Goal: Information Seeking & Learning: Find contact information

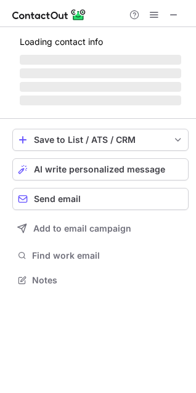
scroll to position [279, 196]
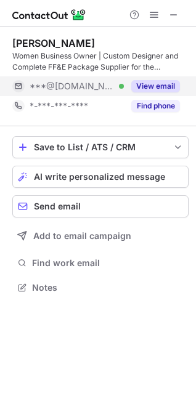
click at [168, 86] on button "View email" at bounding box center [155, 86] width 49 height 12
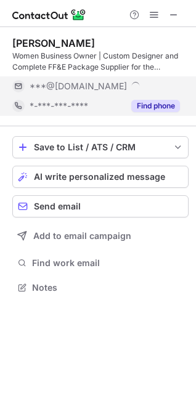
scroll to position [299, 196]
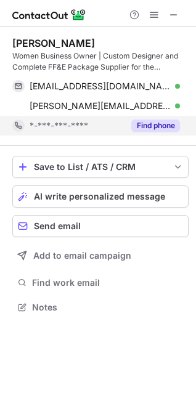
click at [166, 128] on button "Find phone" at bounding box center [155, 126] width 49 height 12
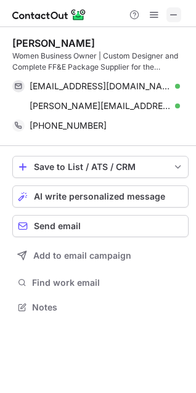
click at [176, 17] on span at bounding box center [174, 15] width 10 height 10
click at [154, 16] on span at bounding box center [154, 15] width 10 height 10
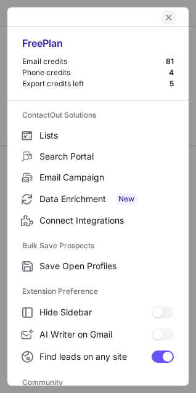
click at [164, 17] on span "left-button" at bounding box center [169, 17] width 10 height 10
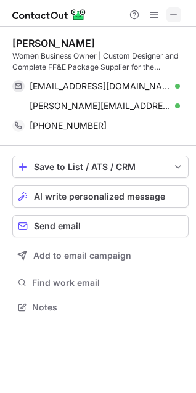
click at [176, 17] on span at bounding box center [174, 15] width 10 height 10
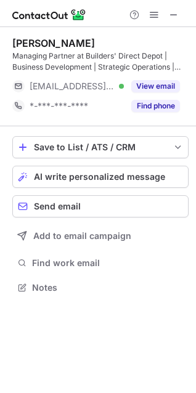
scroll to position [279, 196]
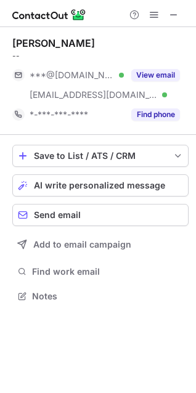
scroll to position [288, 196]
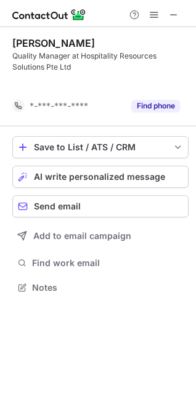
scroll to position [260, 196]
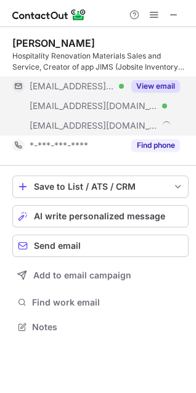
scroll to position [319, 196]
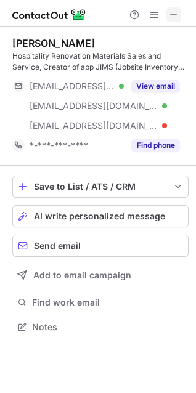
click at [174, 14] on span at bounding box center [174, 15] width 10 height 10
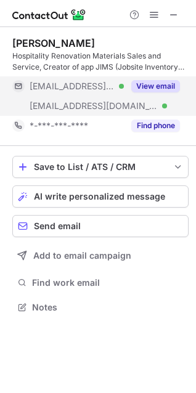
click at [163, 80] on div "View email" at bounding box center [152, 86] width 56 height 20
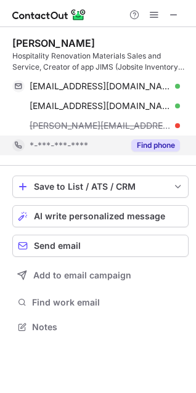
click at [156, 147] on button "Find phone" at bounding box center [155, 145] width 49 height 12
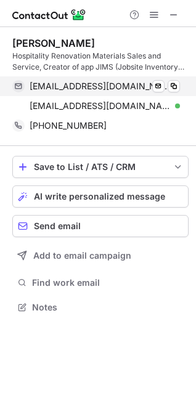
scroll to position [299, 196]
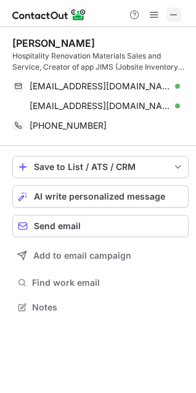
click at [170, 11] on span at bounding box center [174, 15] width 10 height 10
